Goal: Information Seeking & Learning: Compare options

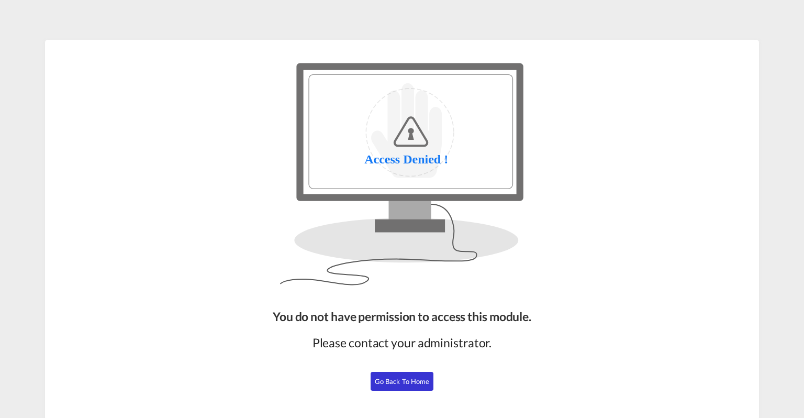
click at [413, 382] on span "Go Back to Home" at bounding box center [402, 381] width 55 height 8
